Goal: Information Seeking & Learning: Compare options

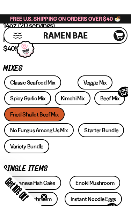
scroll to position [217, 0]
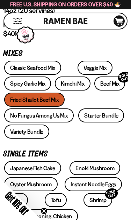
click at [48, 66] on link "Classic Seafood Mix" at bounding box center [32, 68] width 57 height 14
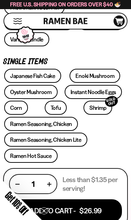
scroll to position [310, 0]
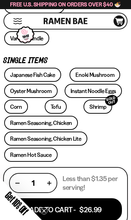
click at [84, 108] on link "Shrimp SOLD OUT" at bounding box center [98, 107] width 29 height 14
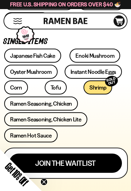
scroll to position [328, 0]
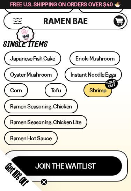
click at [50, 138] on link "Ramen Hot Sauce" at bounding box center [31, 138] width 54 height 14
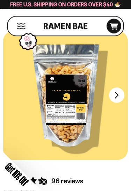
scroll to position [15, 0]
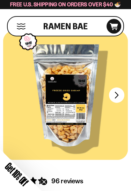
click at [120, 100] on button "FADCB6FD-DFAB-4417-9F21-029242090B77" at bounding box center [116, 95] width 15 height 15
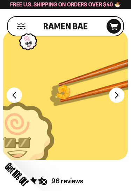
click at [118, 98] on button "FADCB6FD-DFAB-4417-9F21-029242090B77" at bounding box center [116, 95] width 15 height 15
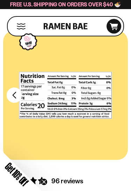
click at [18, 96] on button "FADCB6FD-DFAB-4417-9F21-029242090B77" at bounding box center [14, 95] width 15 height 15
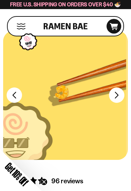
click at [17, 93] on button "FADCB6FD-DFAB-4417-9F21-029242090B77" at bounding box center [14, 95] width 15 height 15
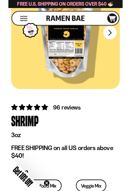
scroll to position [0, 0]
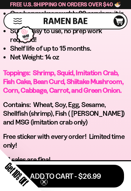
scroll to position [605, 0]
